Goal: Communication & Community: Answer question/provide support

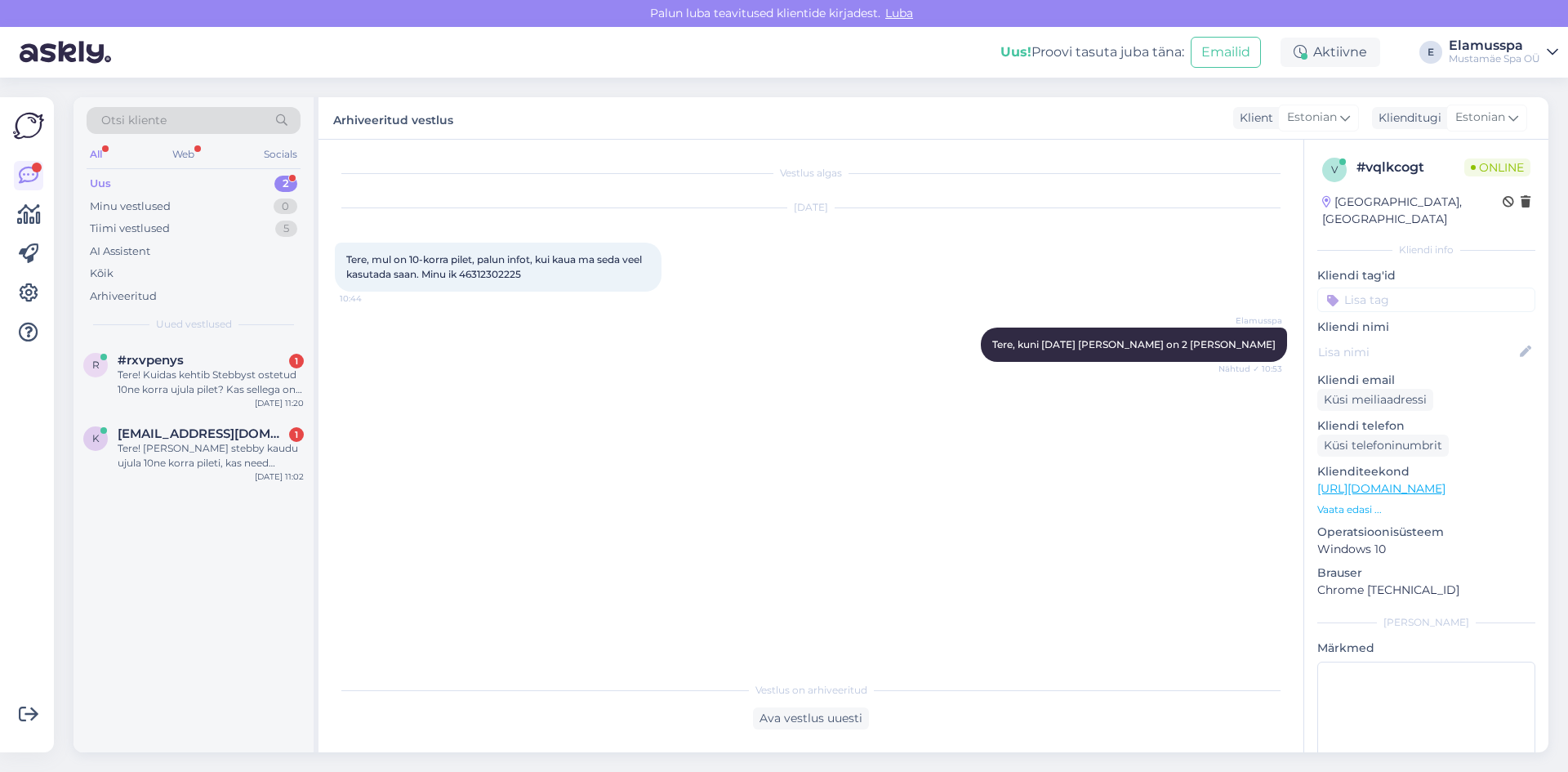
click at [229, 384] on div "Tere! Kuidas kehtib Stebbyst ostetud 10ne korra ujula pilet? Kas sellega on või…" at bounding box center [211, 382] width 186 height 30
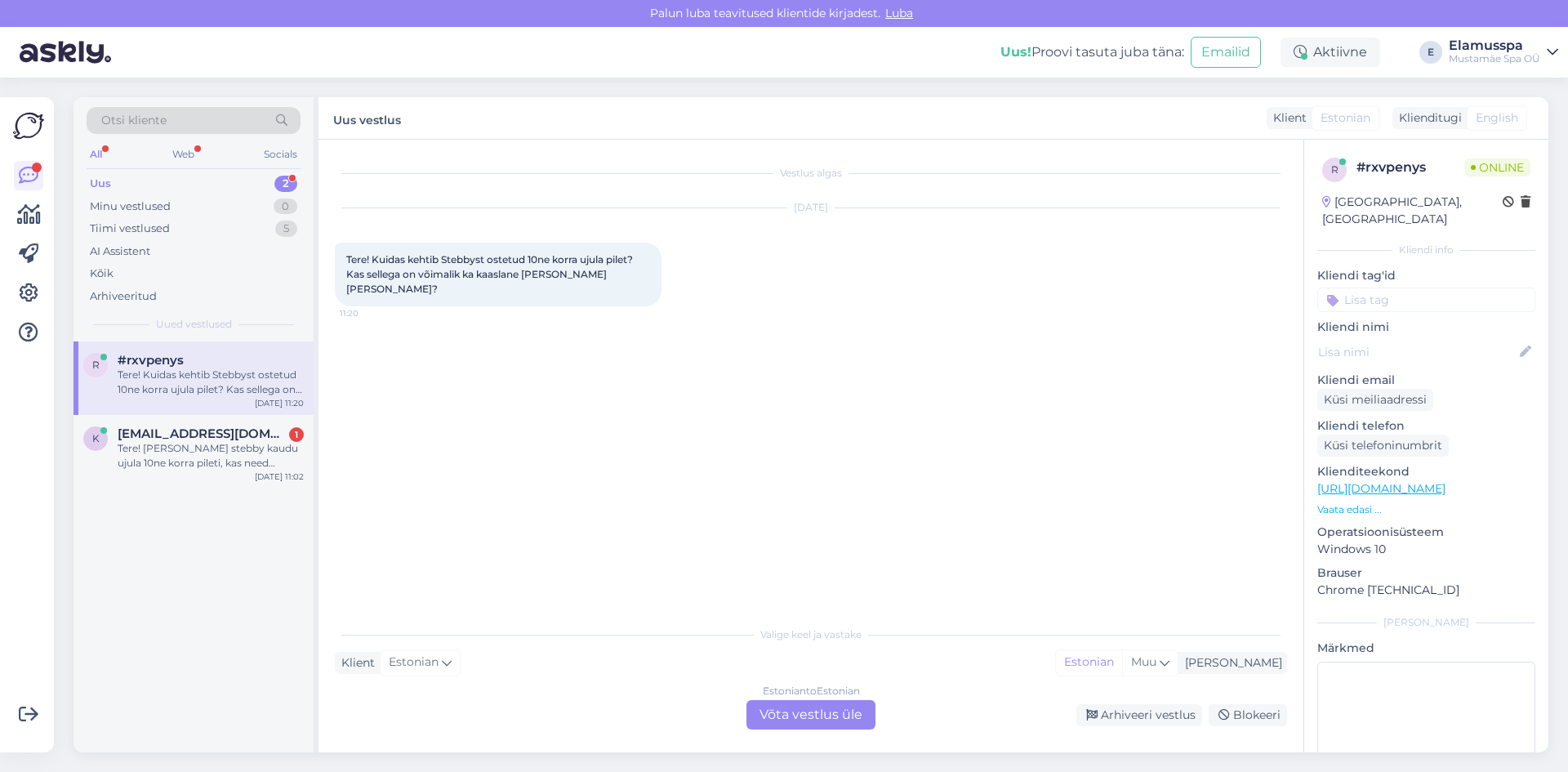
click at [784, 708] on div "Estonian to Estonian Võta vestlus üle" at bounding box center [810, 715] width 129 height 30
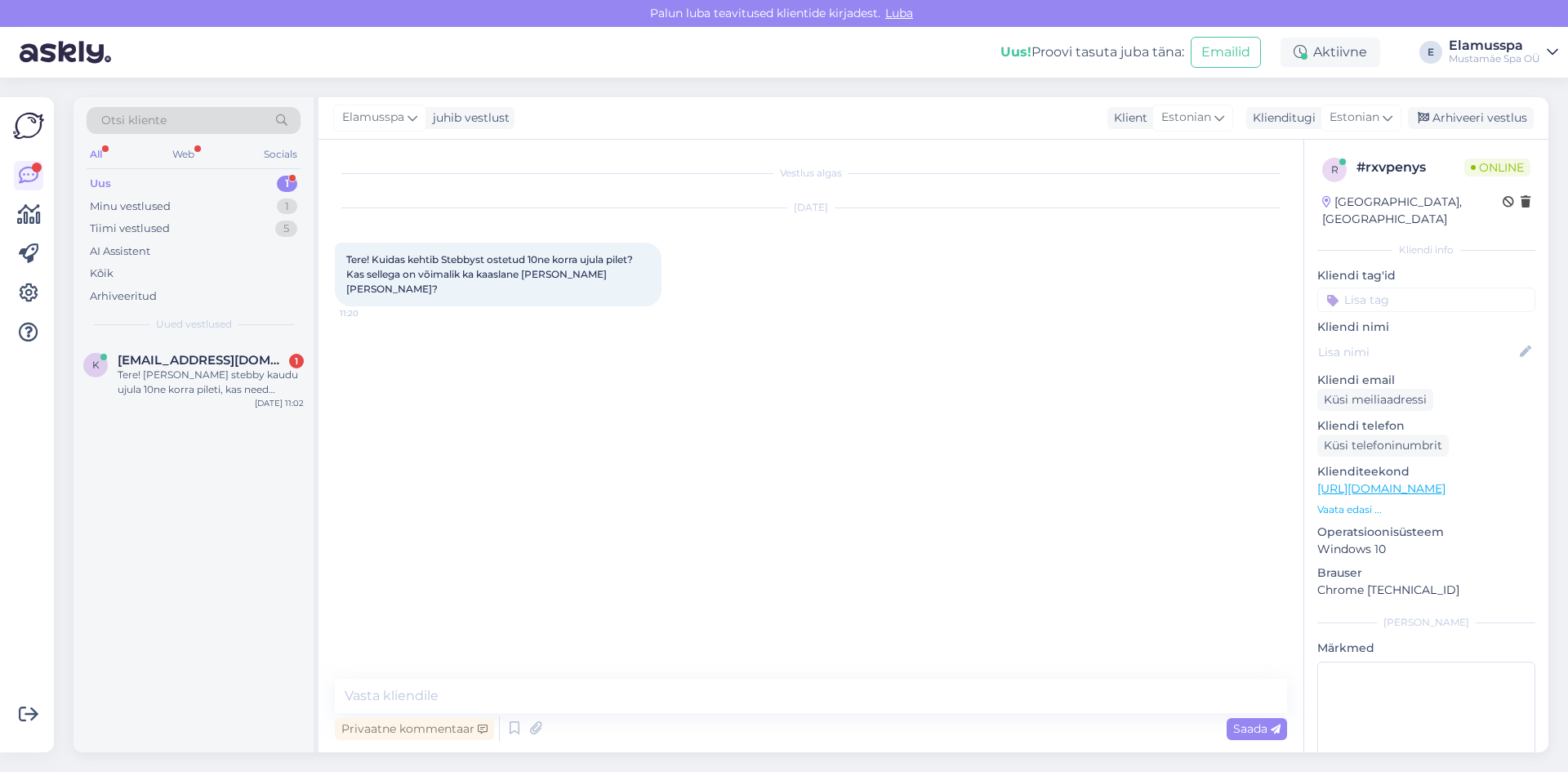
click at [589, 715] on div "Privaatne kommentaar Saada" at bounding box center [811, 728] width 952 height 31
click at [592, 703] on textarea at bounding box center [811, 695] width 952 height 34
type textarea "Tere, kui on 10x kaart siis saab"
click at [675, 540] on div "Vestlus algas [DATE] Tere! Kuidas kehtib Stebbyst ostetud 10ne korra ujula pile…" at bounding box center [818, 410] width 966 height 508
click at [1243, 735] on span "Saada" at bounding box center [1256, 728] width 47 height 14
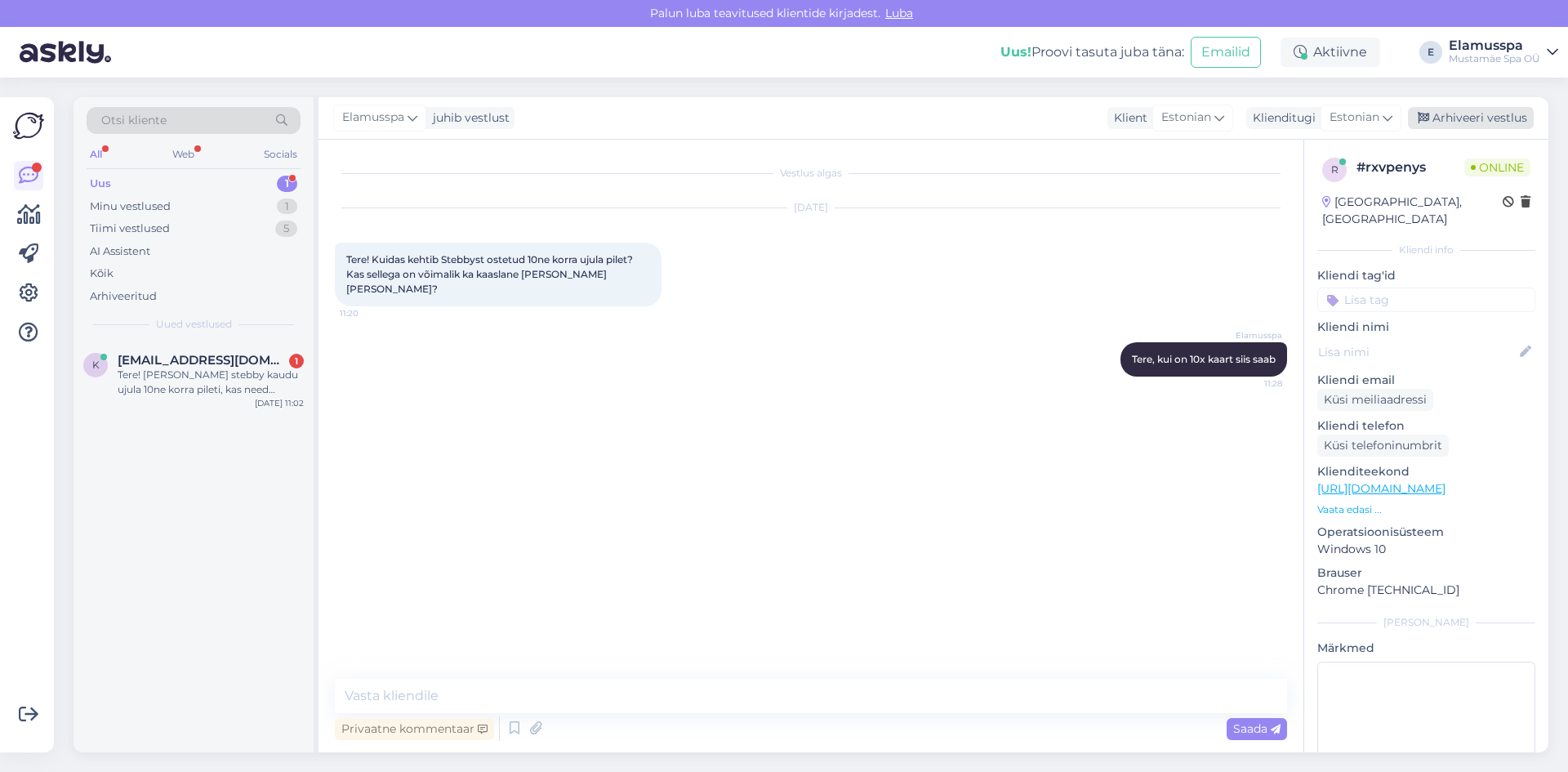
click at [1429, 119] on icon at bounding box center [1423, 119] width 11 height 11
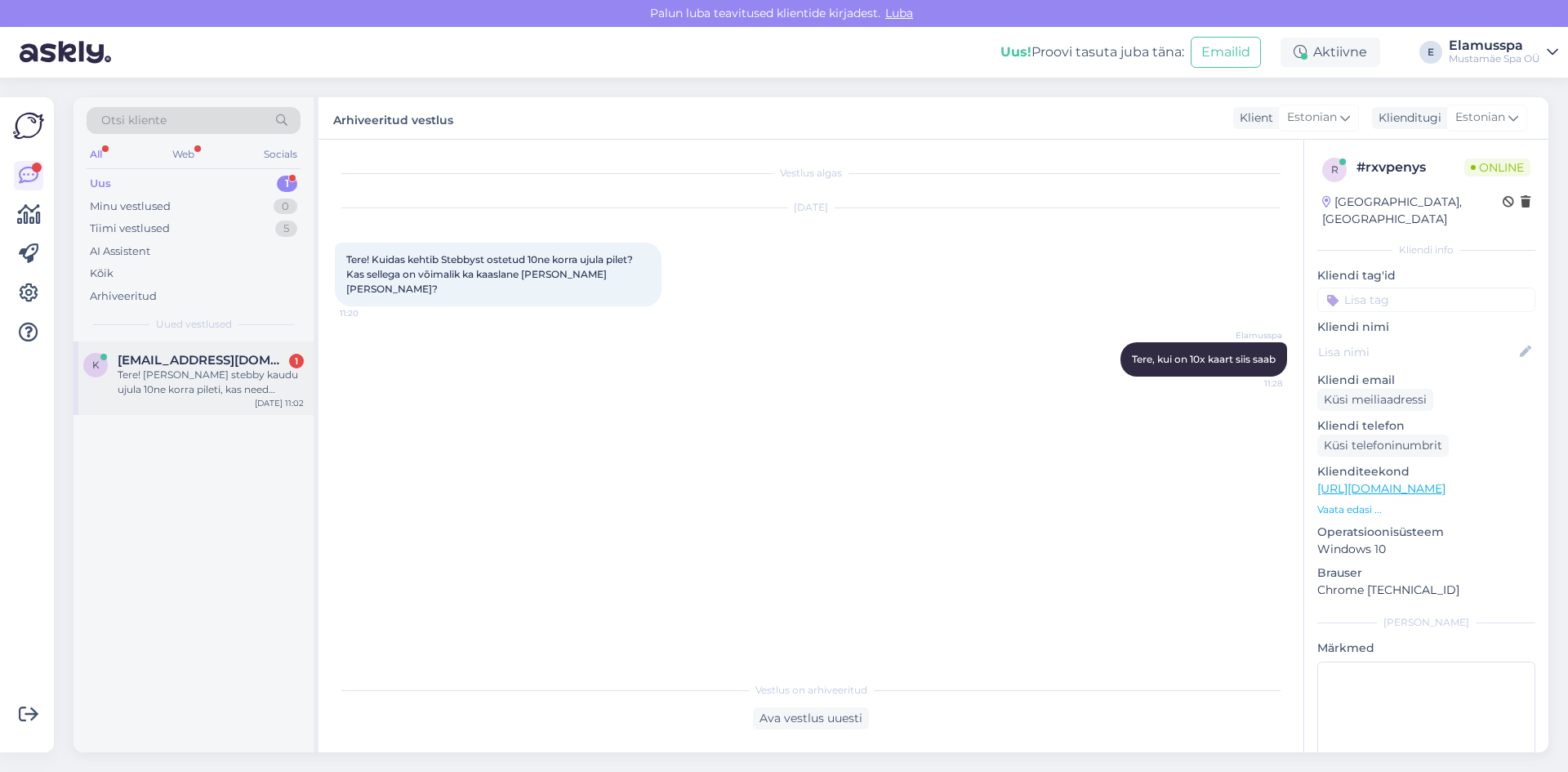
click at [256, 401] on div "k [EMAIL_ADDRESS][DOMAIN_NAME] 1 Tere! [PERSON_NAME] stebby kaudu ujula 10ne ko…" at bounding box center [193, 377] width 240 height 74
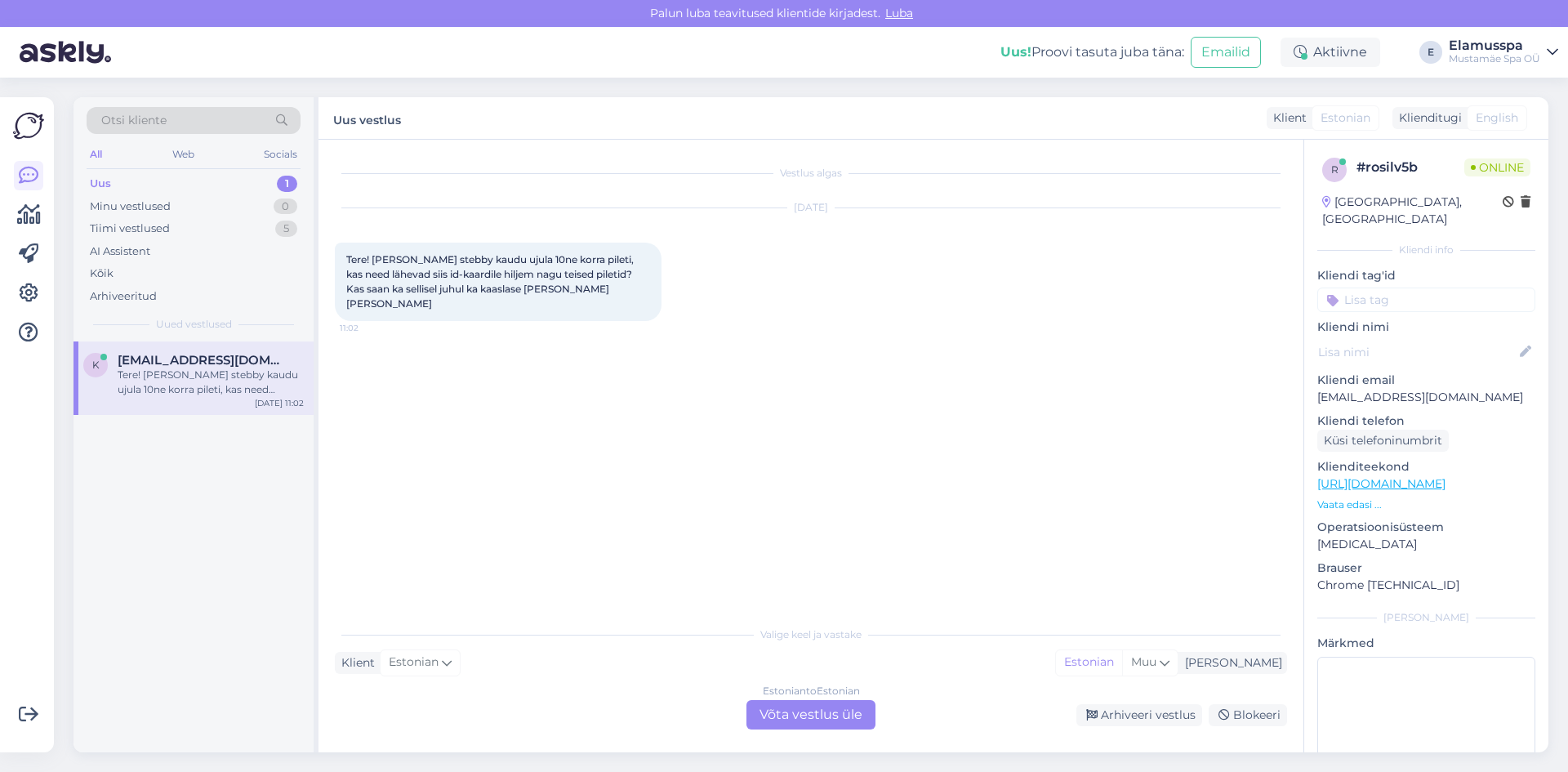
drag, startPoint x: 789, startPoint y: 699, endPoint x: 789, endPoint y: 709, distance: 10.0
click at [789, 700] on div "Valige [PERSON_NAME] vastake Klient Estonian Mina Estonian Muu Estonian to Esto…" at bounding box center [811, 673] width 952 height 112
click at [789, 709] on div "Estonian to Estonian Võta vestlus üle" at bounding box center [810, 715] width 129 height 30
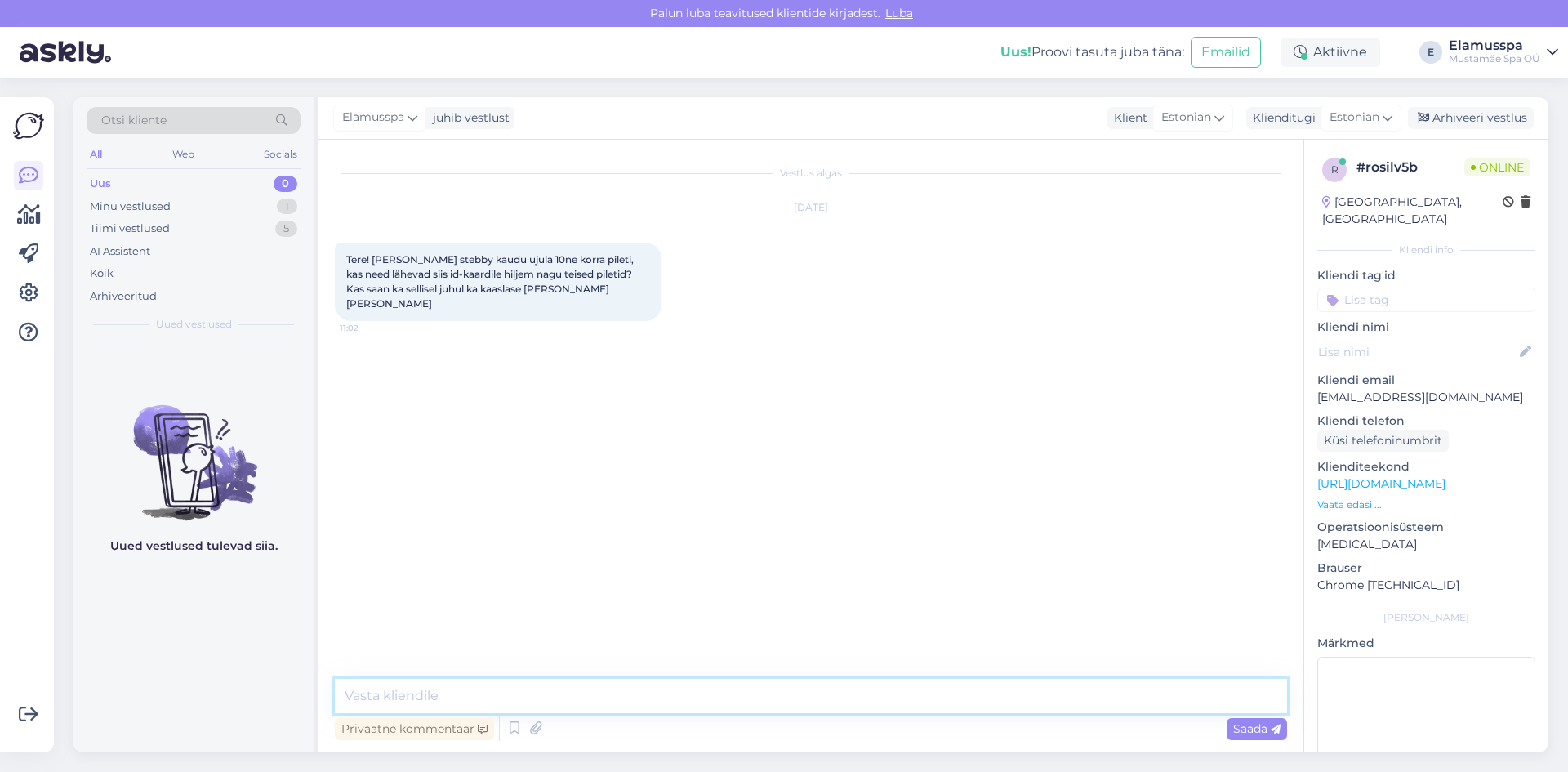
click at [593, 690] on textarea at bounding box center [811, 695] width 952 height 34
type textarea "Tere, lähevad ID kaardile, kui on 10x siis kaaslast saab [PERSON_NAME]"
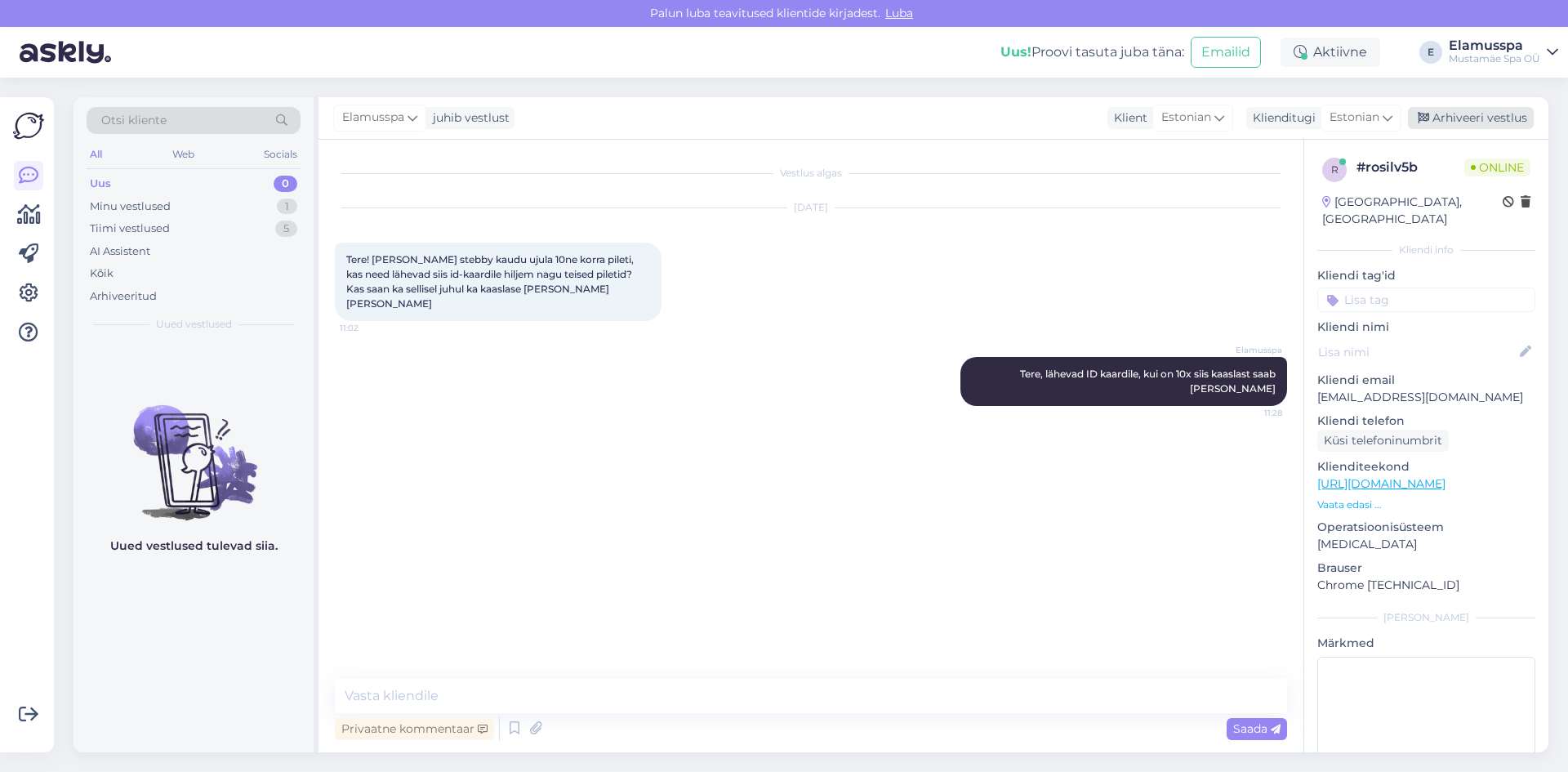
click at [1417, 123] on div "Arhiveeri vestlus" at bounding box center [1470, 118] width 125 height 22
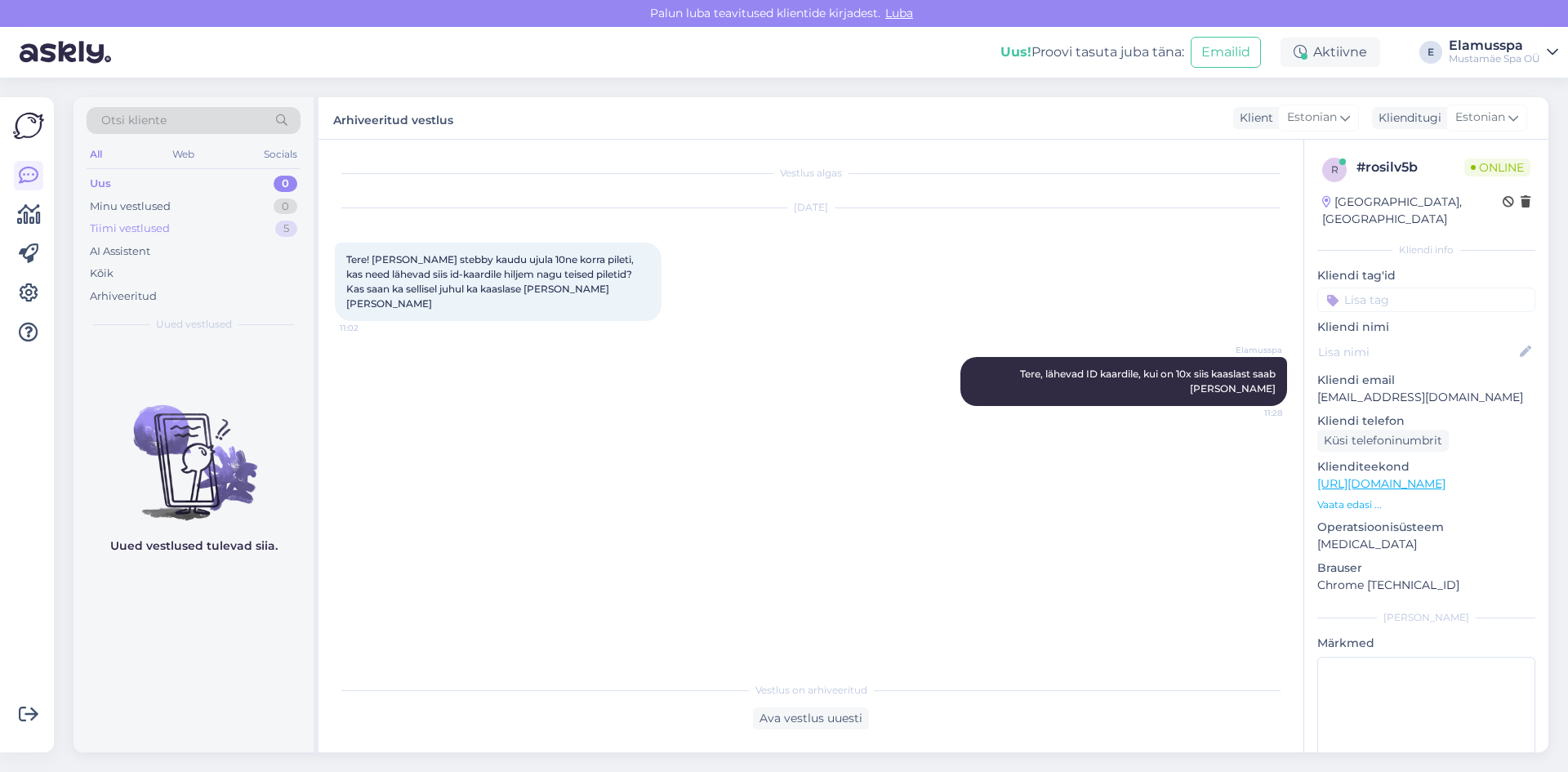
click at [170, 230] on div "Tiimi vestlused 5" at bounding box center [193, 229] width 214 height 23
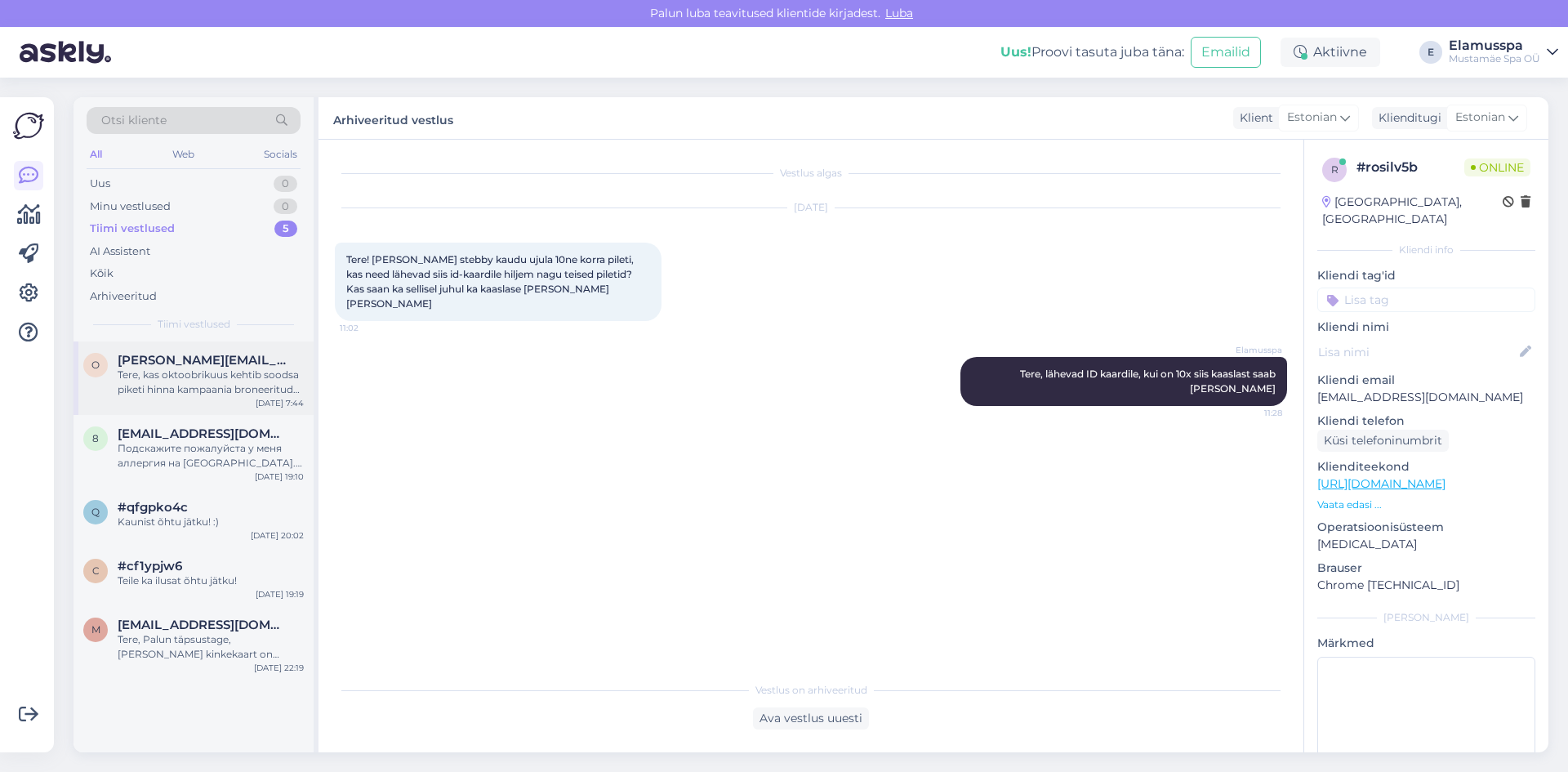
click at [182, 391] on div "Tere, kas oktoobrikuus kehtib soodsa piketi hinna kampaania broneeritud hoolits…" at bounding box center [211, 382] width 186 height 30
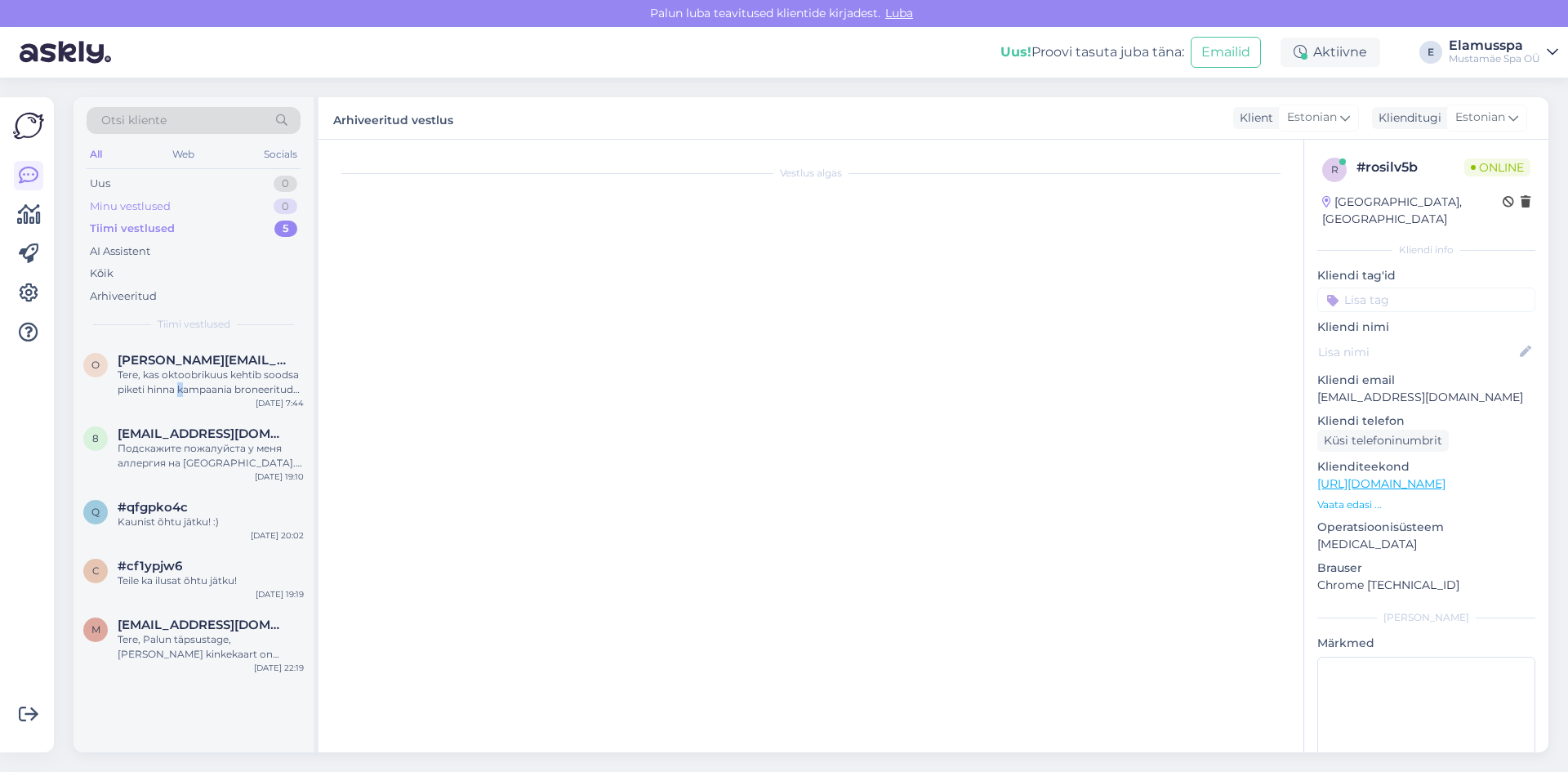
scroll to position [1514, 0]
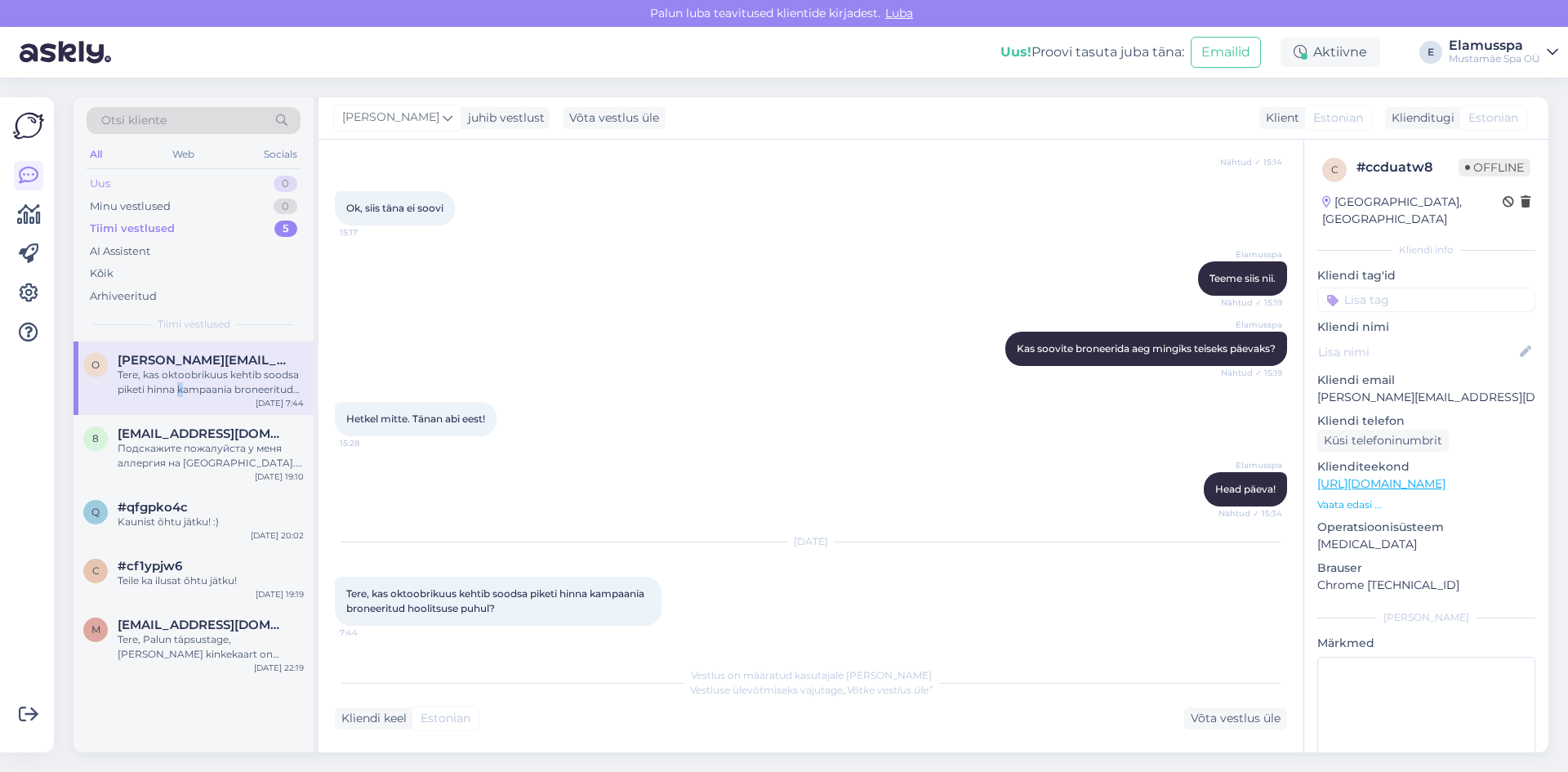
click at [236, 185] on div "Uus 0" at bounding box center [193, 184] width 214 height 23
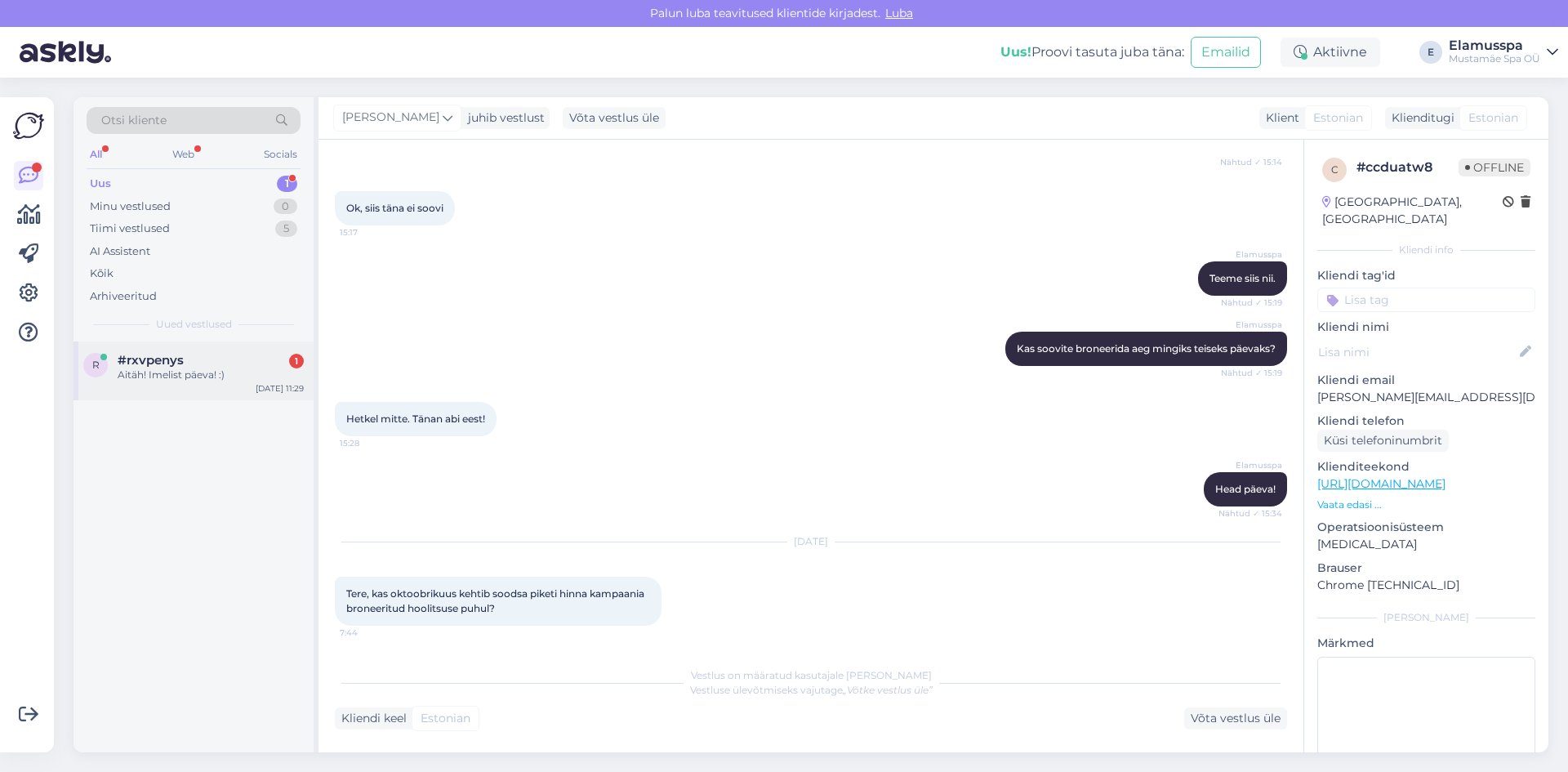
click at [184, 360] on div "#rxvpenys 1" at bounding box center [211, 359] width 186 height 14
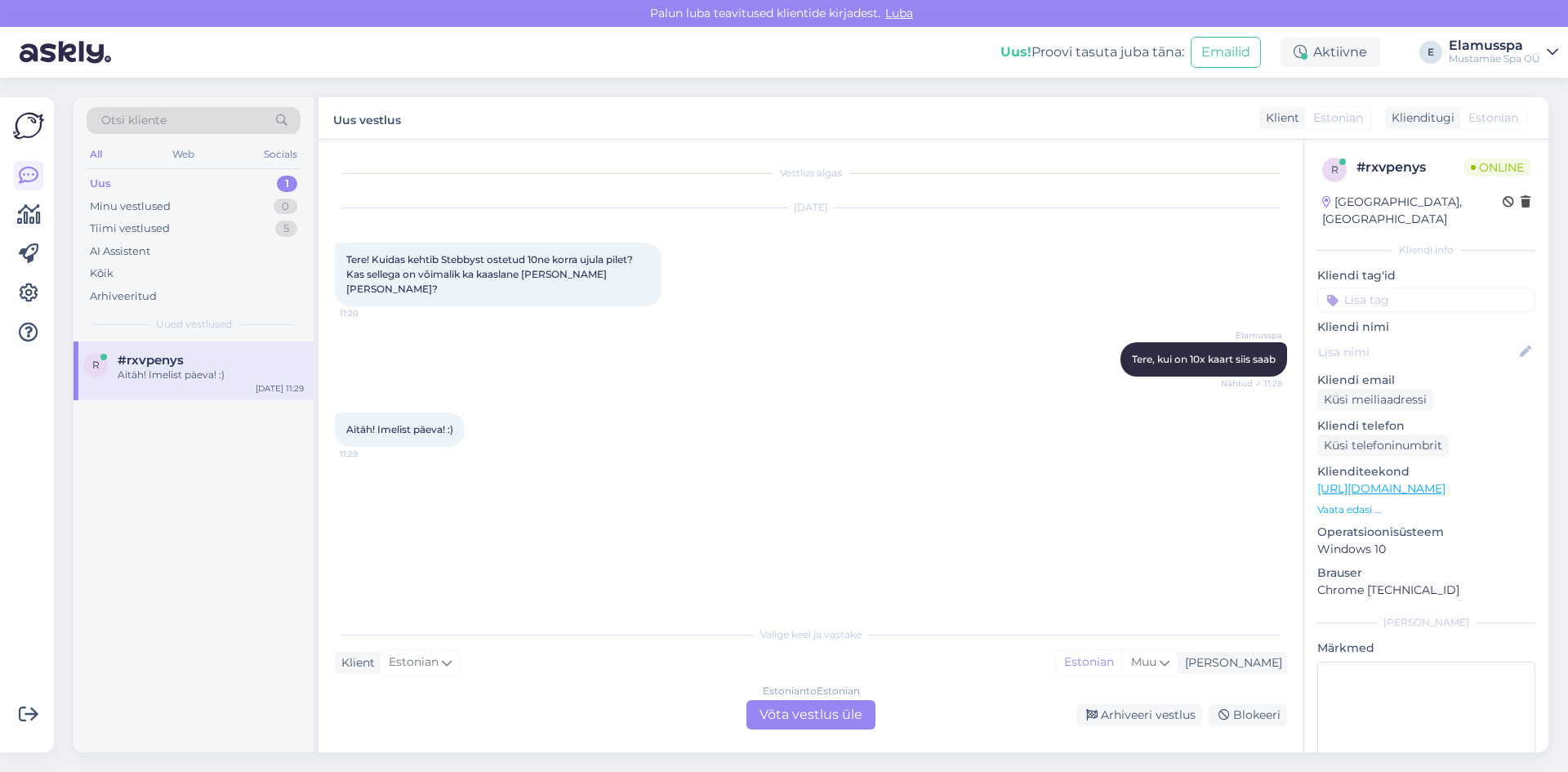
scroll to position [0, 0]
click at [1138, 710] on div "Arhiveeri vestlus" at bounding box center [1139, 715] width 125 height 22
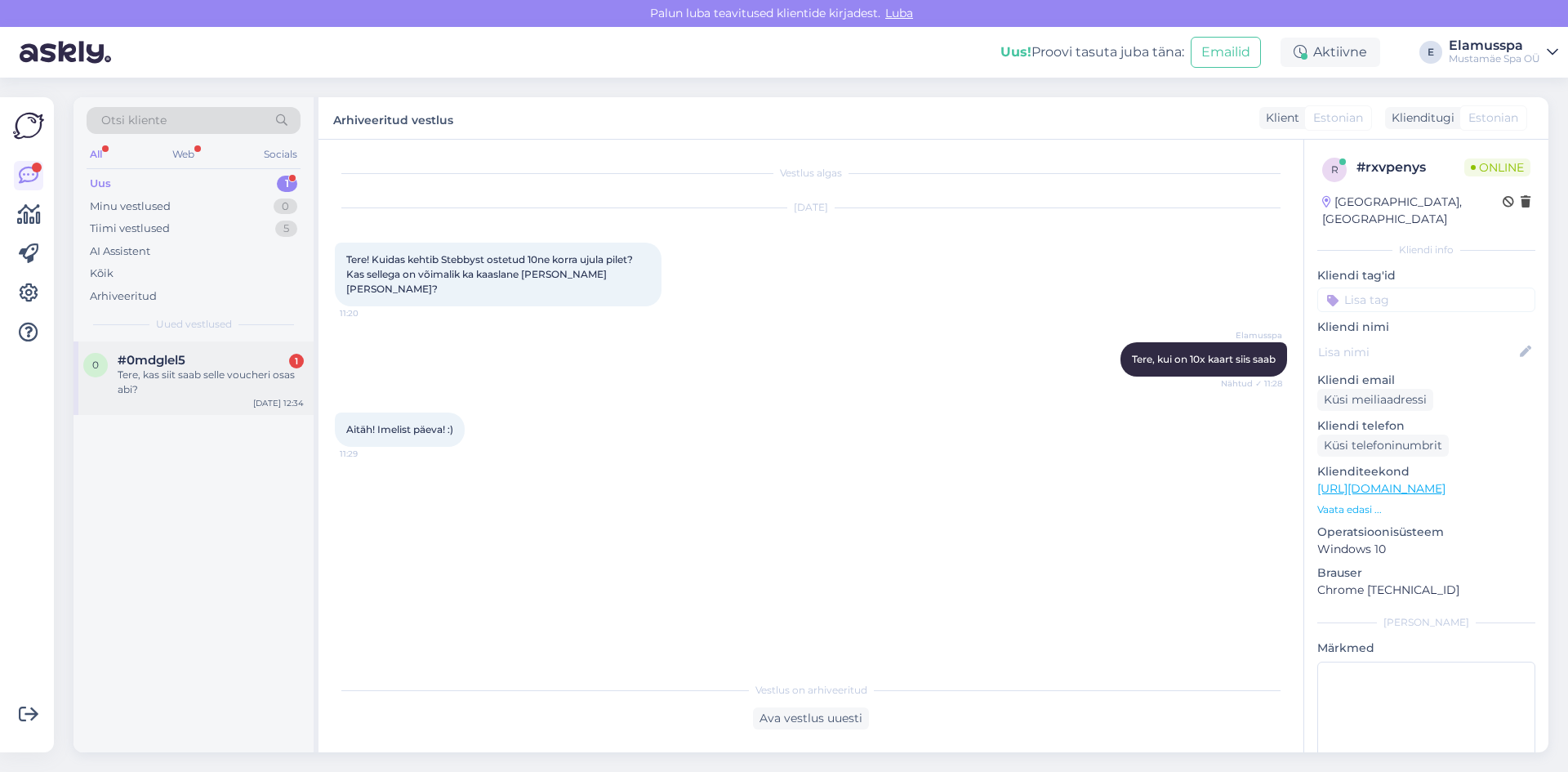
click at [250, 377] on div "Tere, kas siit saab selle voucheri osas abi?" at bounding box center [211, 382] width 186 height 30
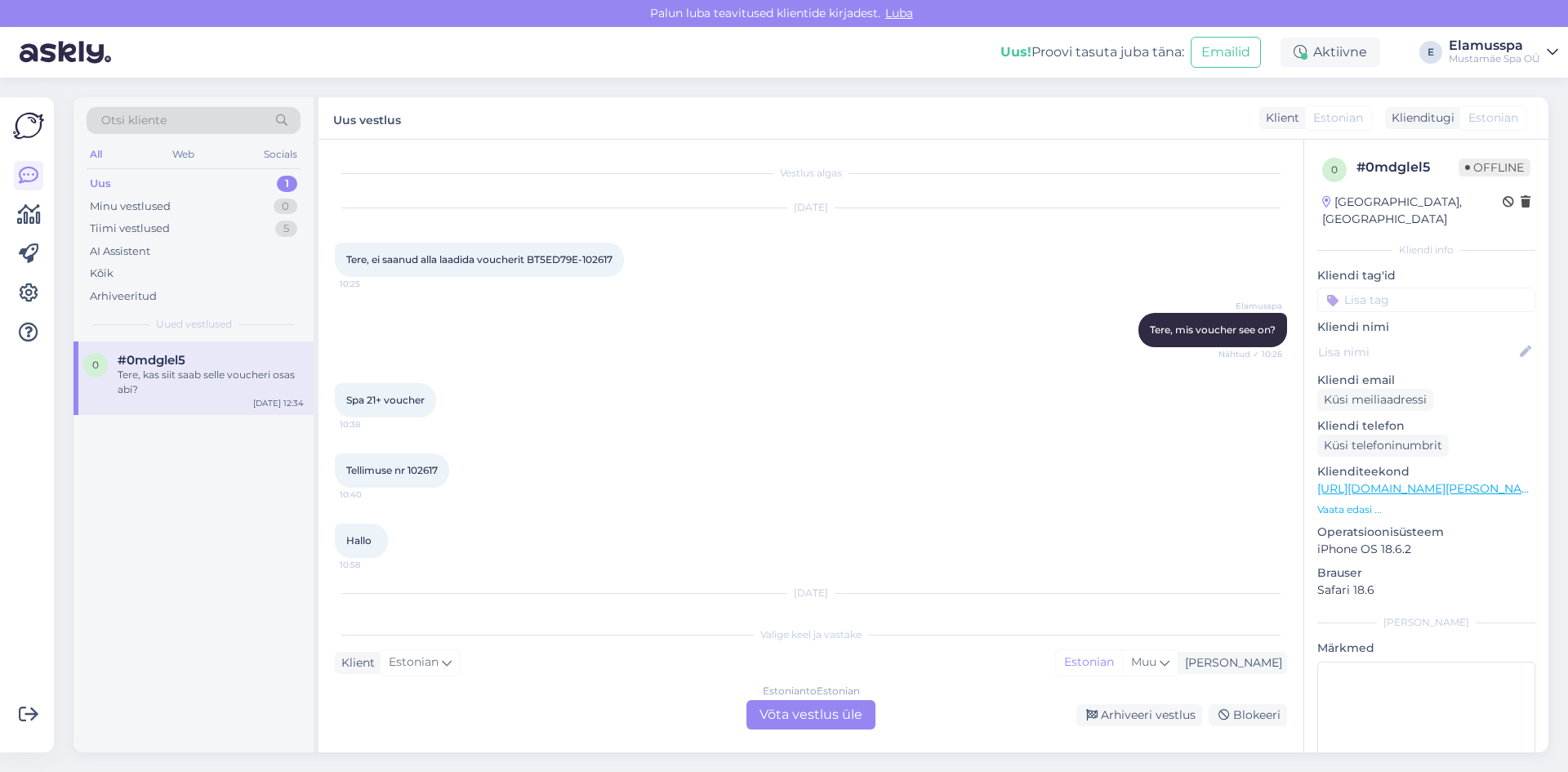
scroll to position [78, 0]
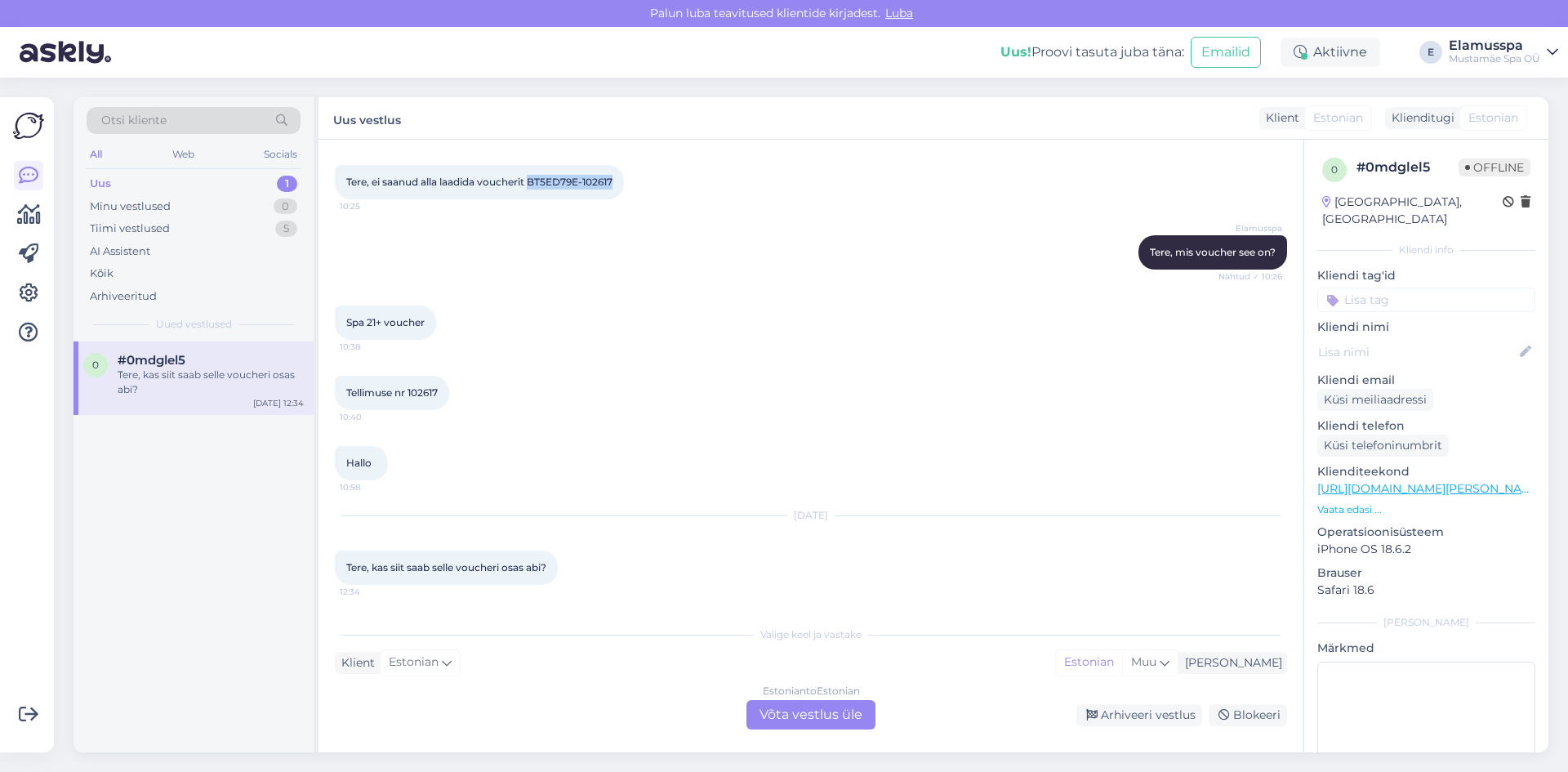
drag, startPoint x: 621, startPoint y: 177, endPoint x: 534, endPoint y: 183, distance: 87.2
click at [534, 183] on div "Tere, ei saanud alla laadida voucherit BT5ED79E-102617 10:25" at bounding box center [480, 182] width 289 height 34
copy span "BT5ED79E-102617"
click at [787, 717] on div "Estonian to Estonian Võta vestlus üle" at bounding box center [810, 715] width 129 height 30
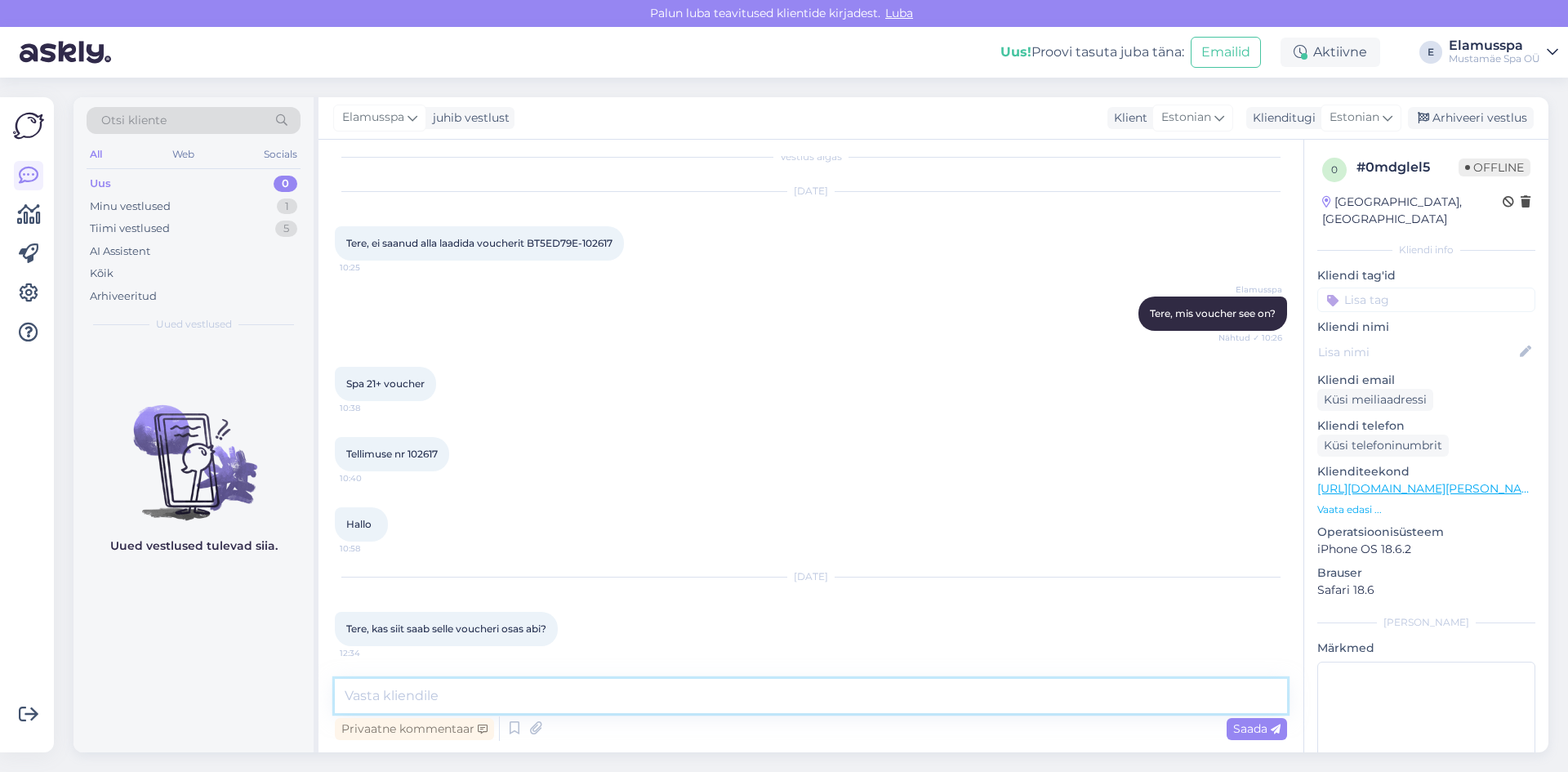
click at [658, 690] on textarea at bounding box center [811, 695] width 952 height 34
type textarea "Tere, saatsin teie [PERSON_NAME], kas [PERSON_NAME]?"
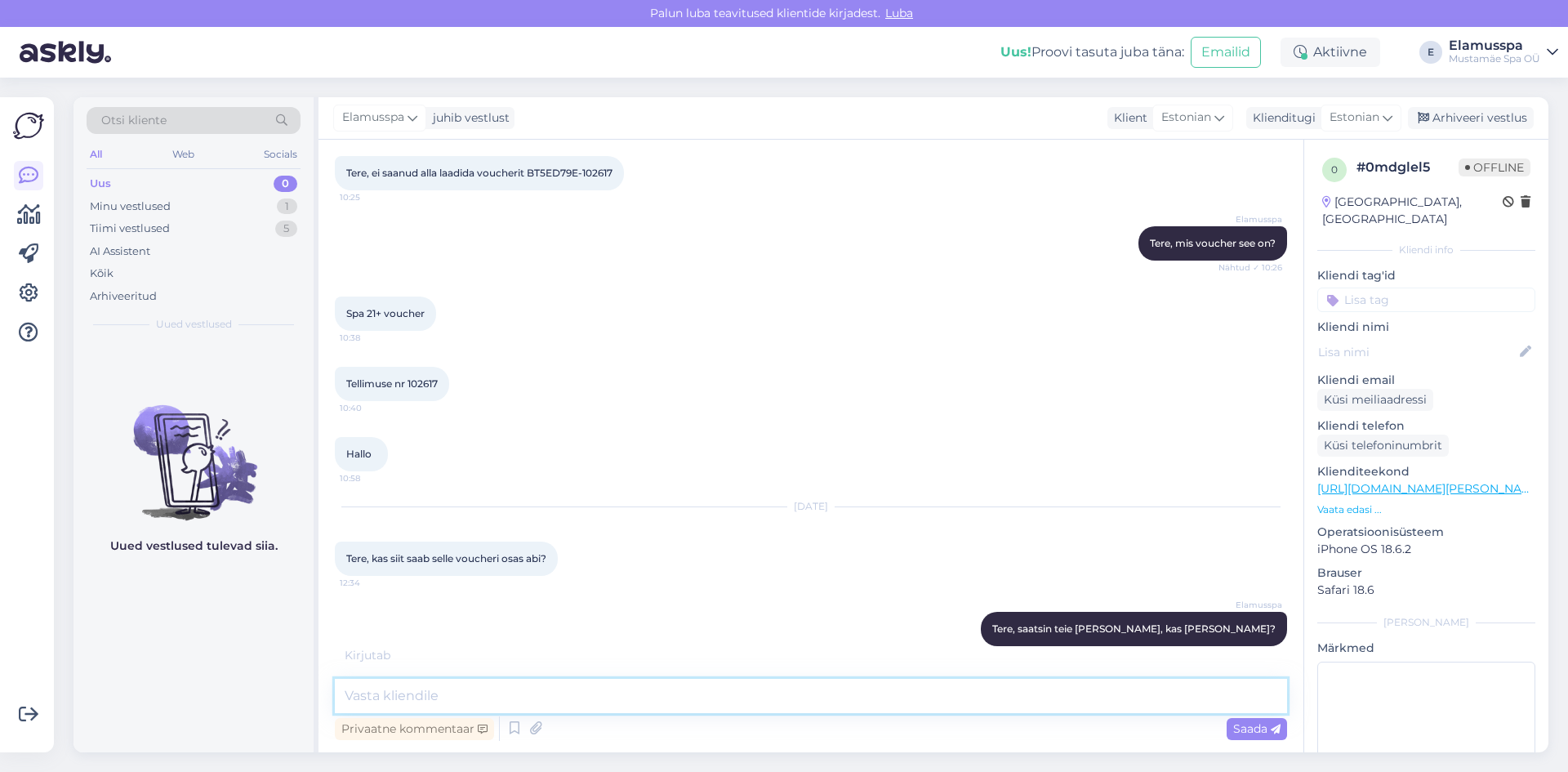
scroll to position [157, 0]
